Goal: Task Accomplishment & Management: Manage account settings

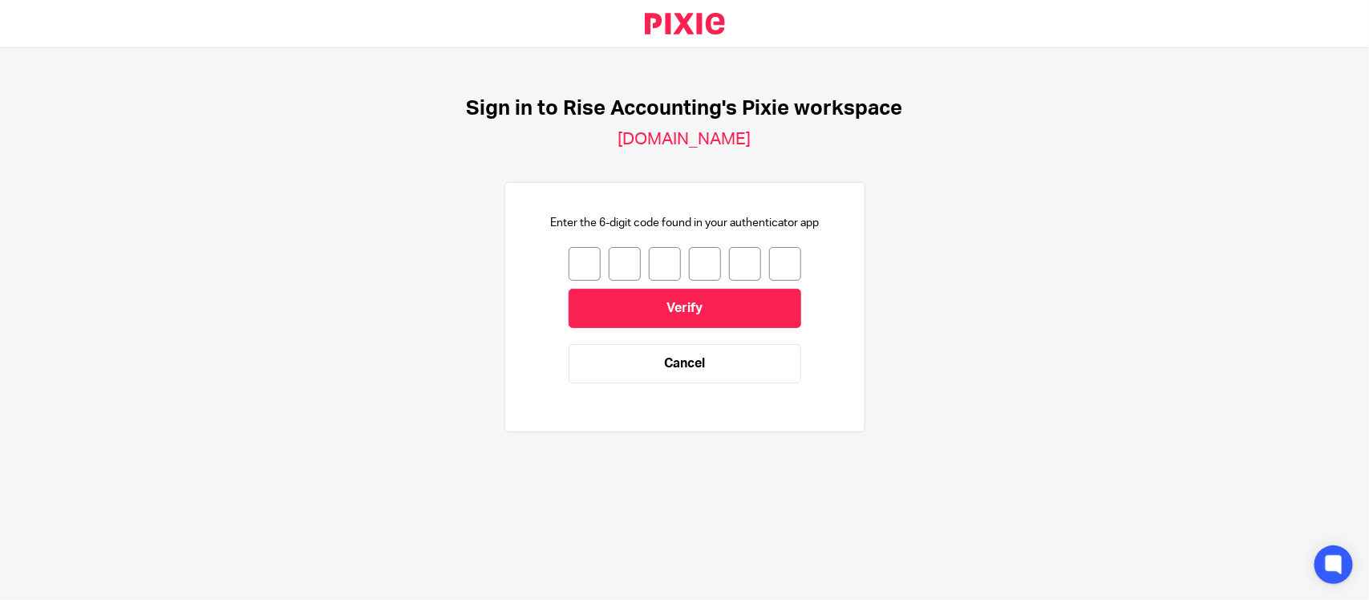
click at [568, 261] on input "number" at bounding box center [584, 264] width 32 height 34
type input "0"
type input "1"
type input "2"
type input "7"
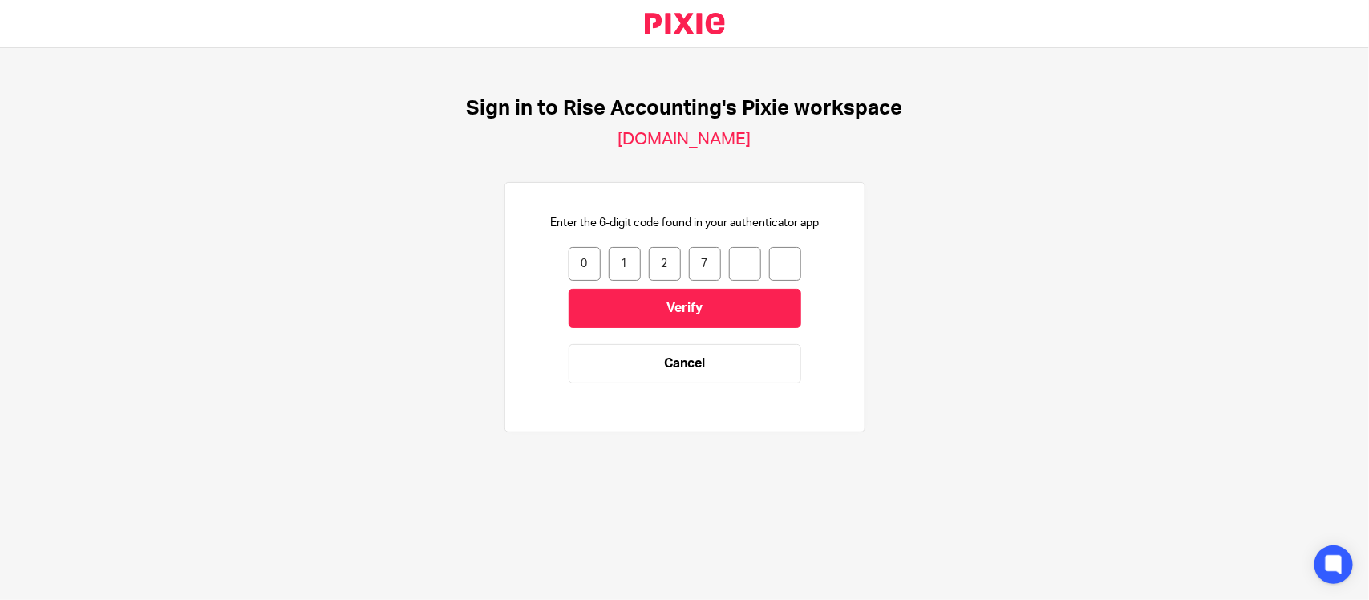
type input "7"
type input "6"
click at [686, 306] on input "Verify" at bounding box center [684, 308] width 233 height 39
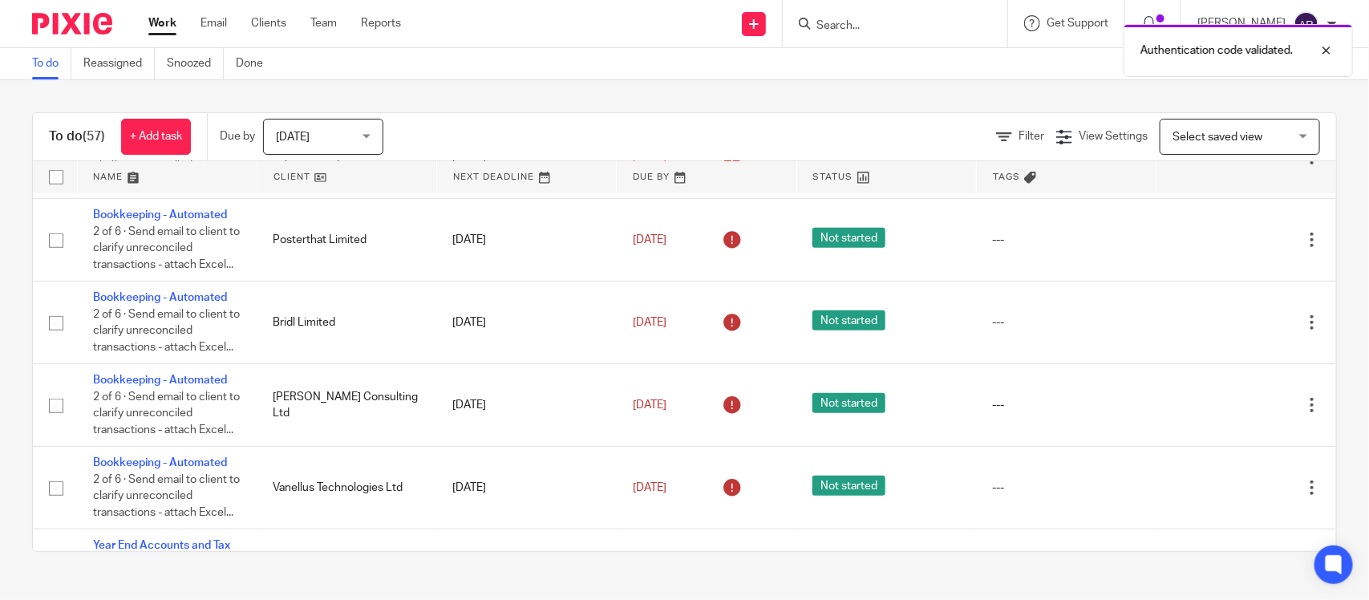
scroll to position [3408, 0]
